Goal: Information Seeking & Learning: Understand process/instructions

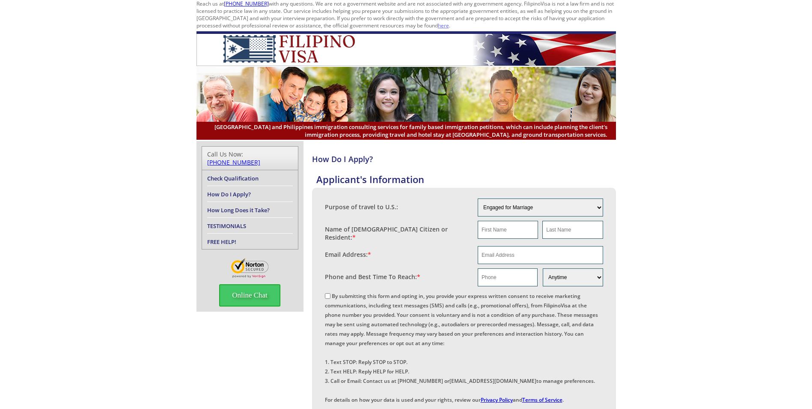
click at [217, 190] on link "How Do I Apply?" at bounding box center [229, 194] width 44 height 8
